Goal: Check status: Check status

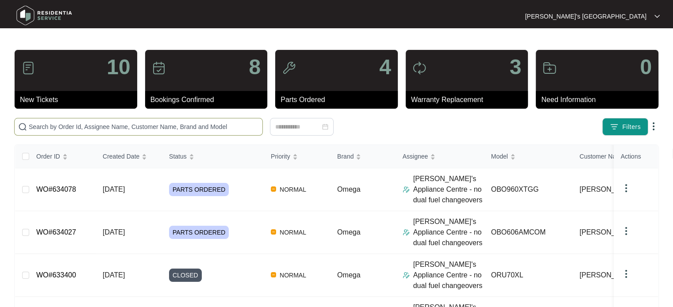
click at [154, 127] on input "text" at bounding box center [144, 127] width 230 height 10
paste input "050925LEE"
type input "050925LE"
click at [209, 121] on span at bounding box center [138, 127] width 249 height 18
paste input "636108"
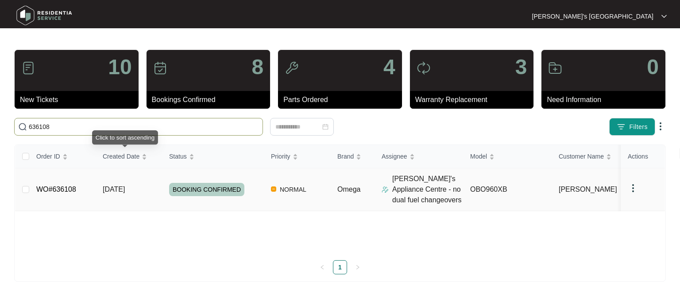
type input "636108"
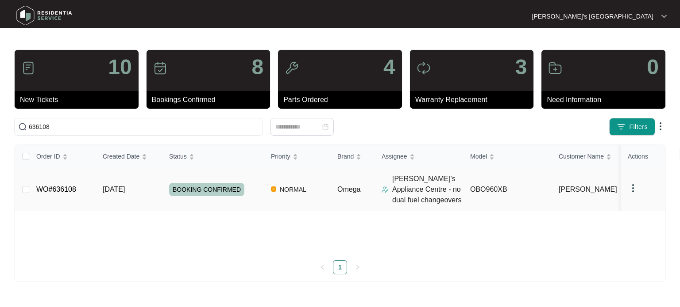
click at [102, 194] on td "[DATE]" at bounding box center [129, 190] width 66 height 43
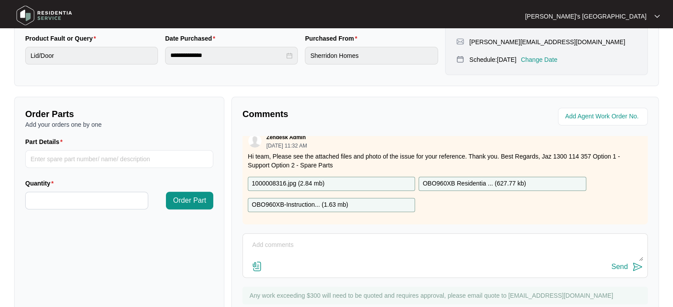
scroll to position [14, 0]
click at [496, 180] on p "OBO960XB Residentia ... ( 627.77 kb )" at bounding box center [474, 184] width 104 height 10
